Goal: Transaction & Acquisition: Purchase product/service

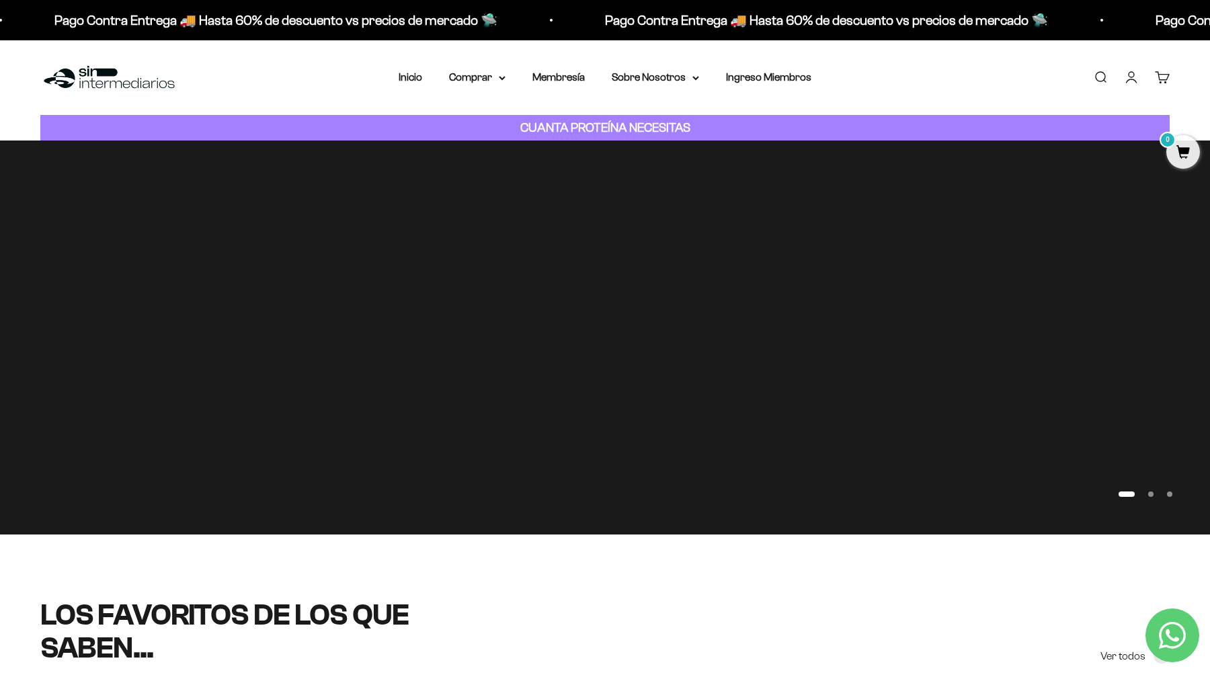
click at [1103, 77] on link "Buscar" at bounding box center [1100, 77] width 15 height 15
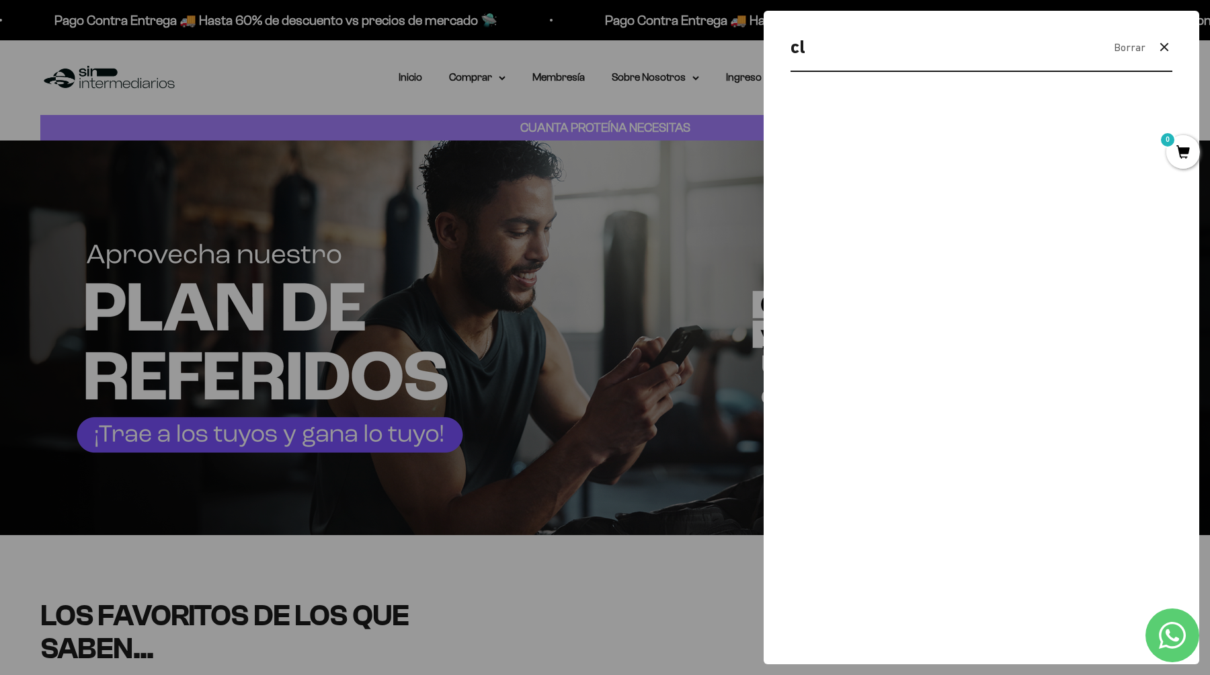
type input "c"
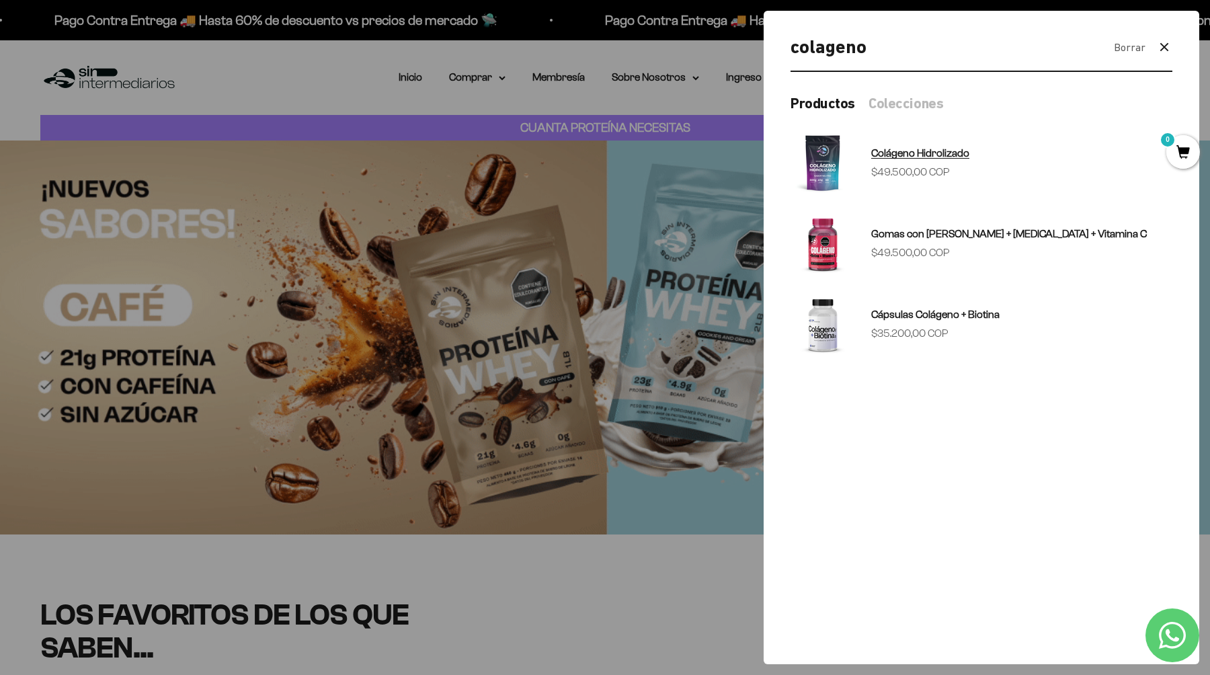
type input "colageno"
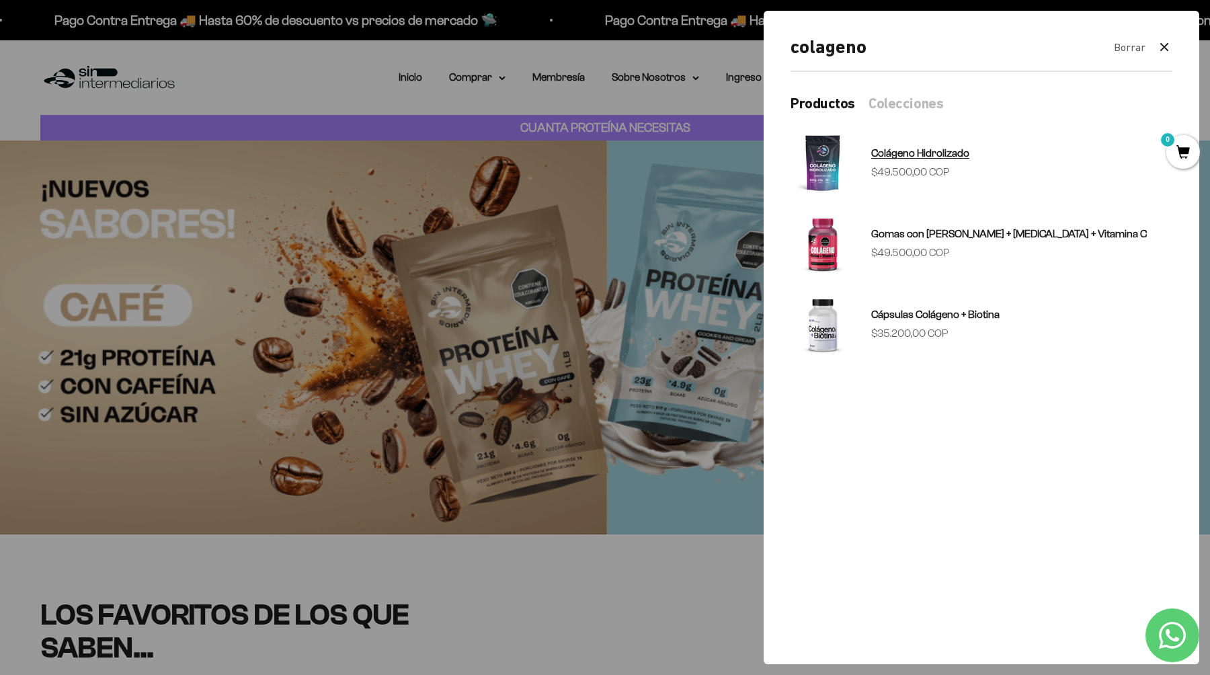
click at [821, 165] on img at bounding box center [822, 162] width 65 height 65
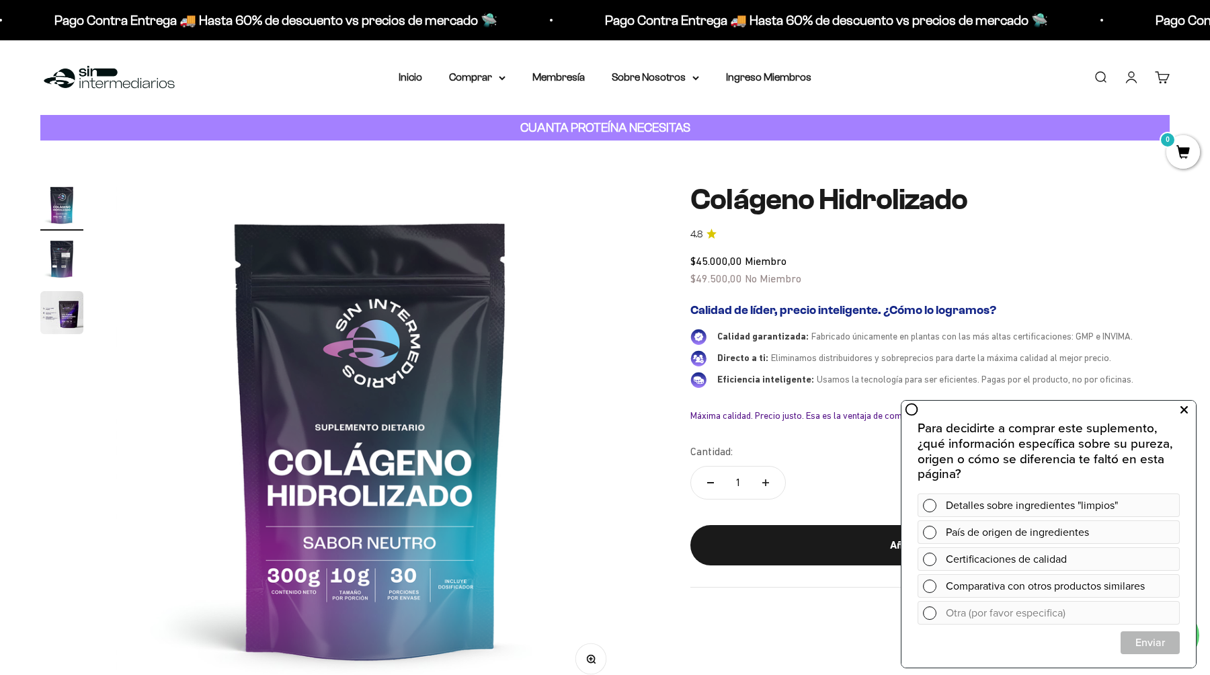
click at [1181, 408] on icon at bounding box center [1183, 409] width 7 height 17
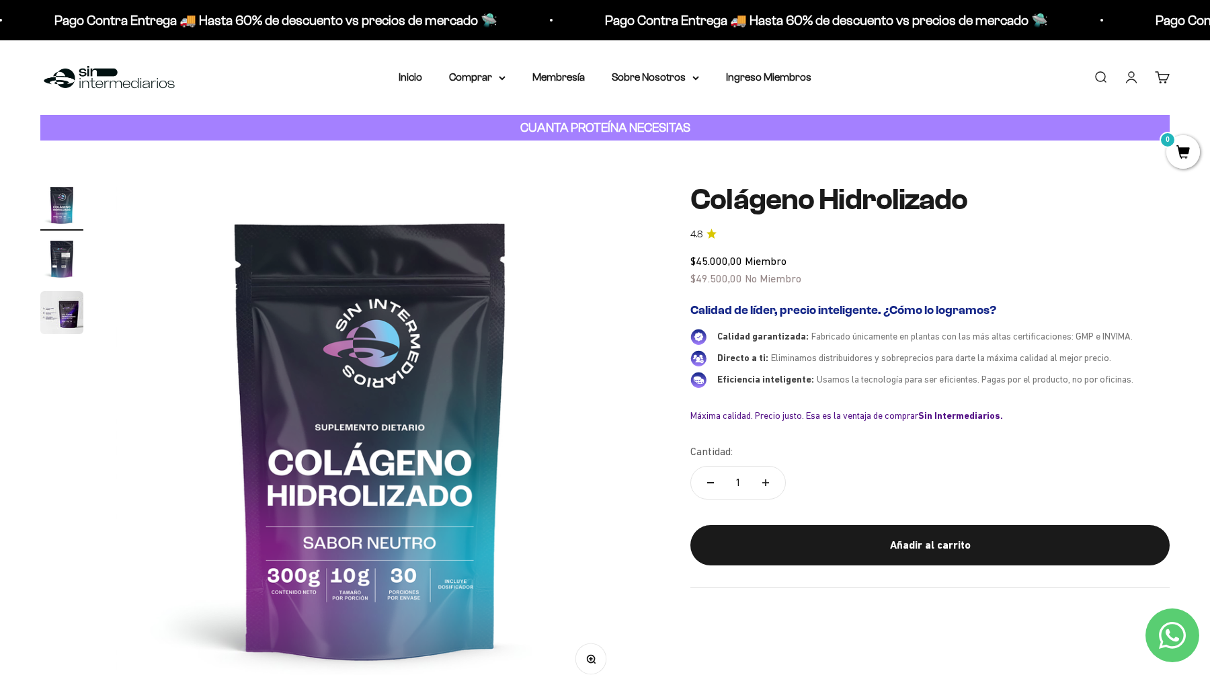
click at [63, 264] on img "Ir al artículo 2" at bounding box center [61, 258] width 43 height 43
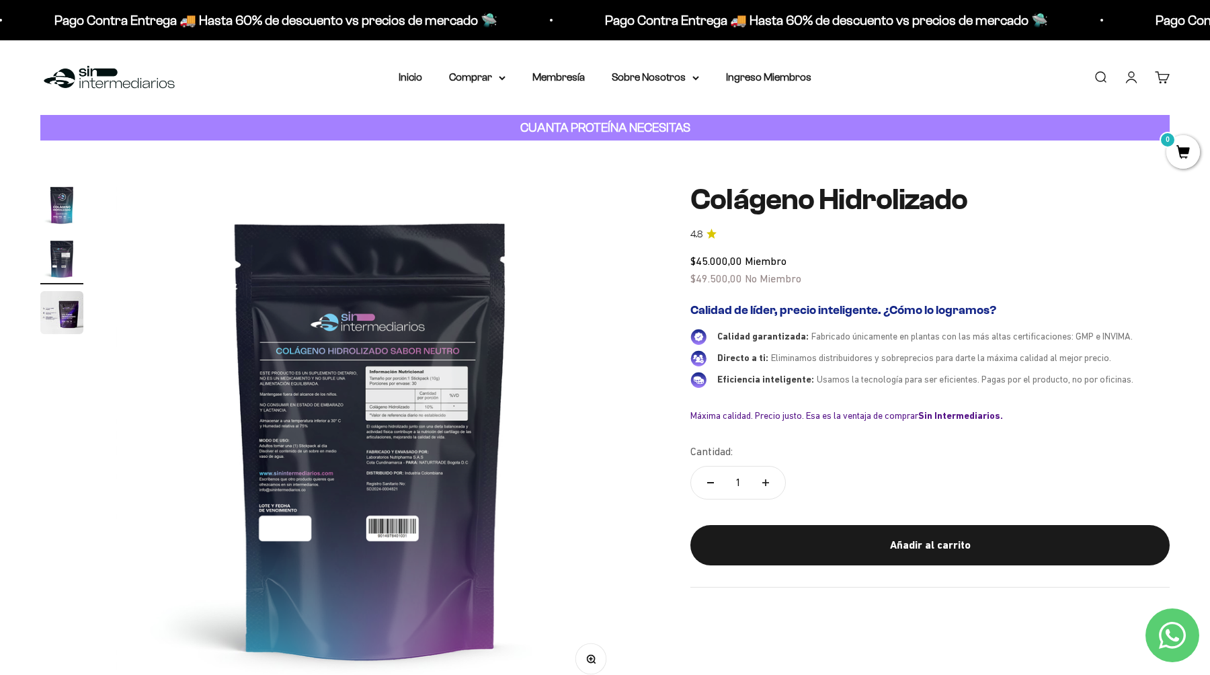
click at [60, 321] on img "Ir al artículo 3" at bounding box center [61, 312] width 43 height 43
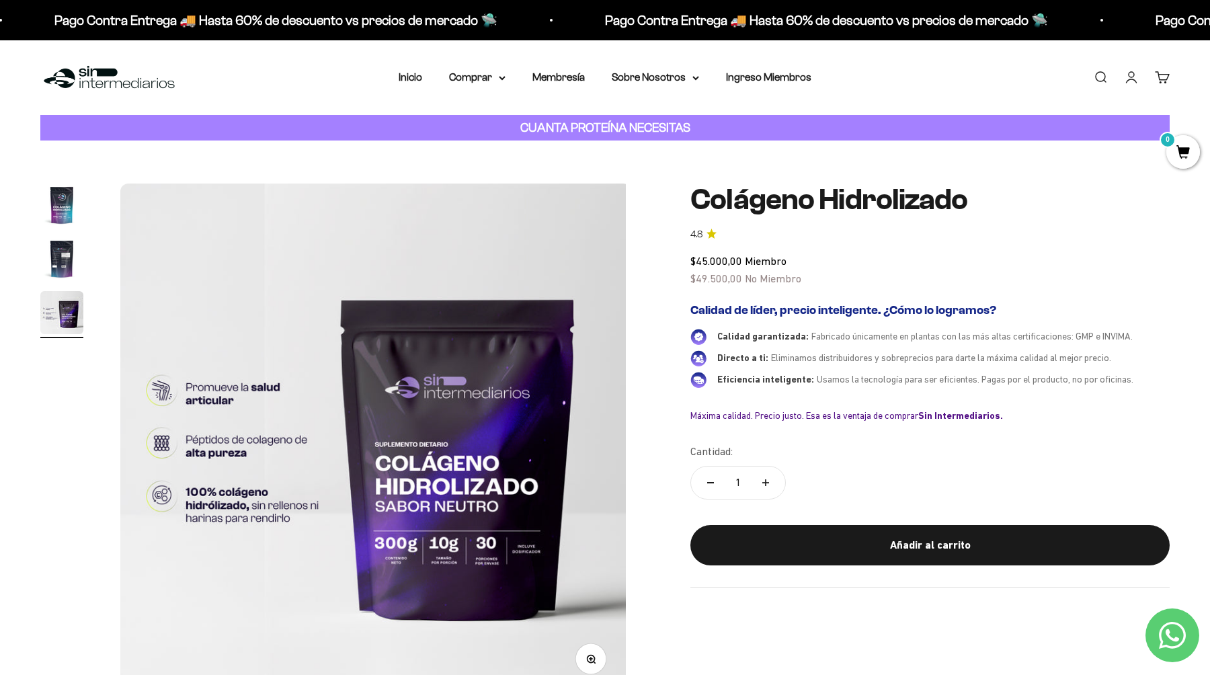
scroll to position [0, 1052]
